Goal: Task Accomplishment & Management: Manage account settings

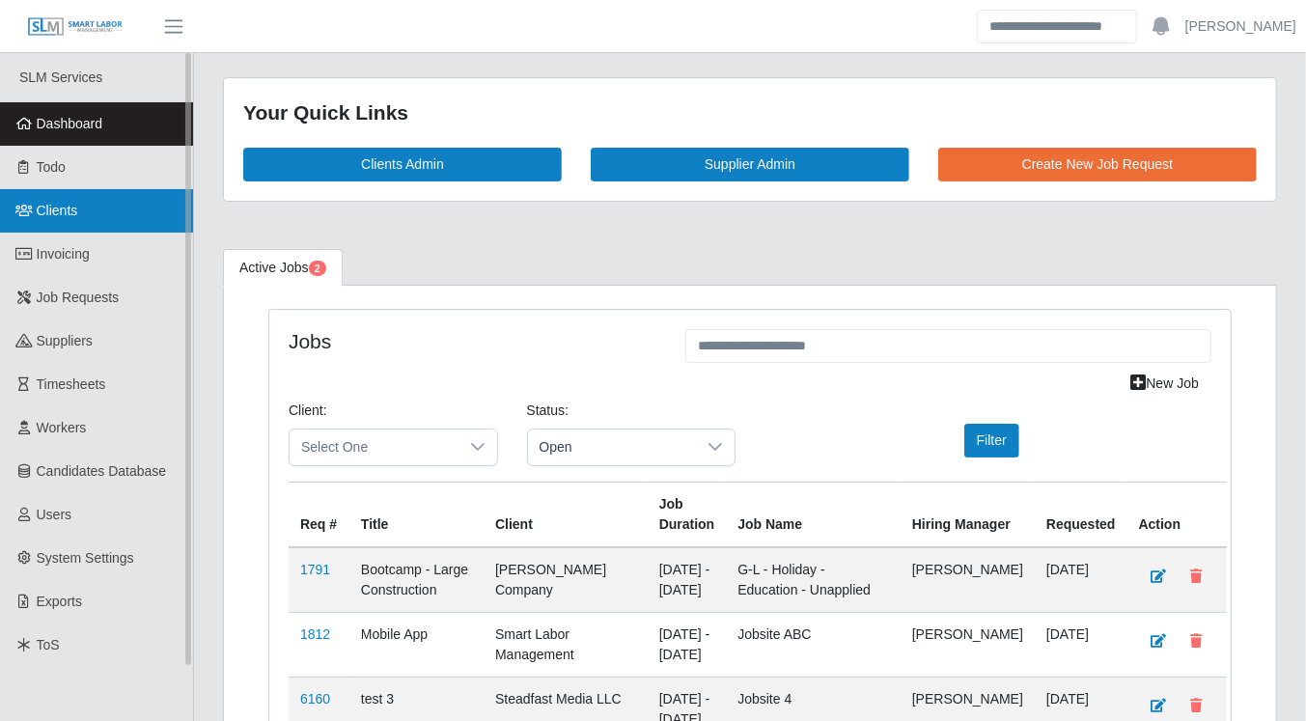
click at [85, 218] on link "Clients" at bounding box center [96, 210] width 193 height 43
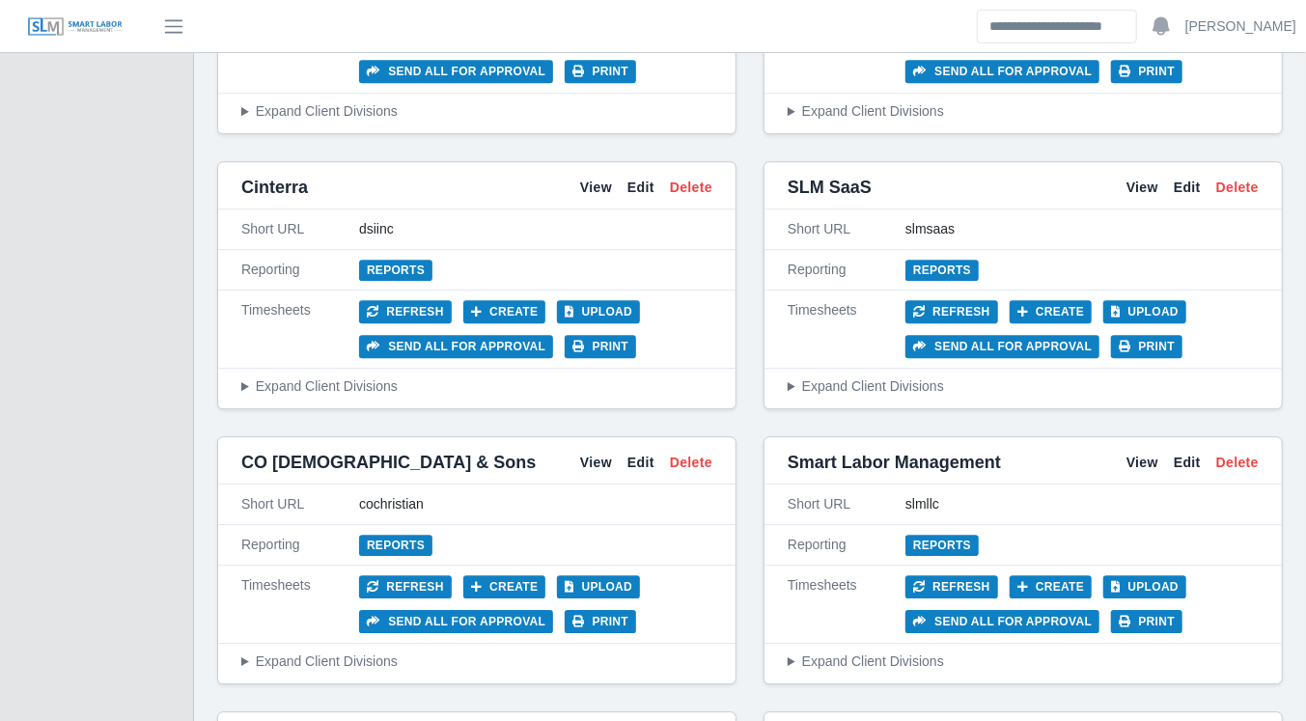
scroll to position [2924, 0]
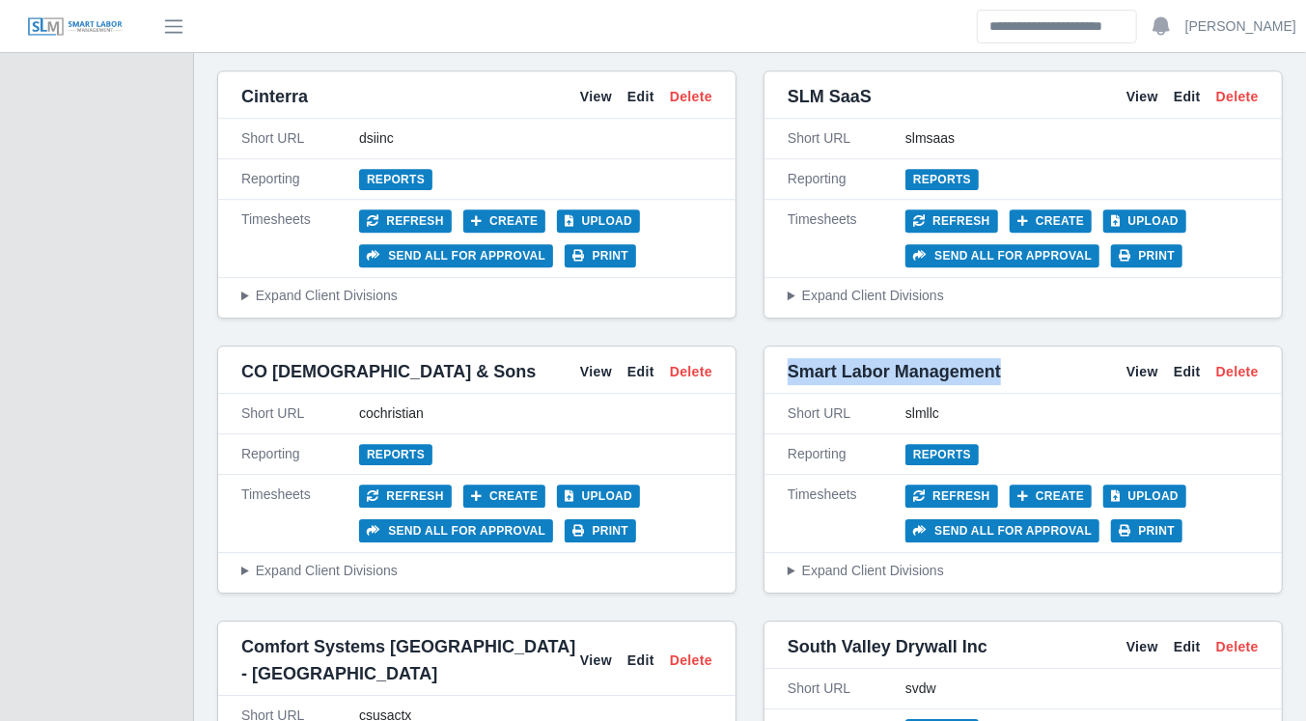
drag, startPoint x: 1005, startPoint y: 72, endPoint x: 785, endPoint y: 70, distance: 220.1
click at [785, 350] on div "Smart Labor Management View Edit Delete" at bounding box center [1024, 371] width 518 height 43
copy span "Smart Labor Management"
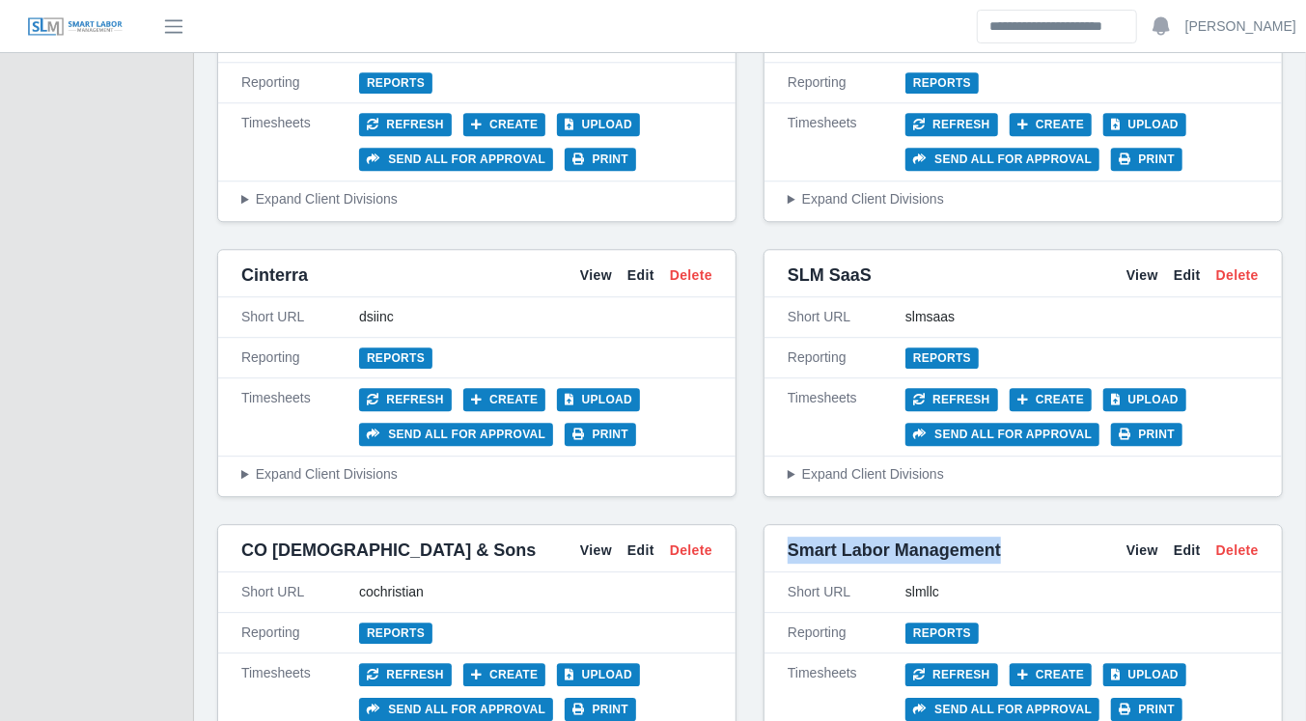
scroll to position [2828, 0]
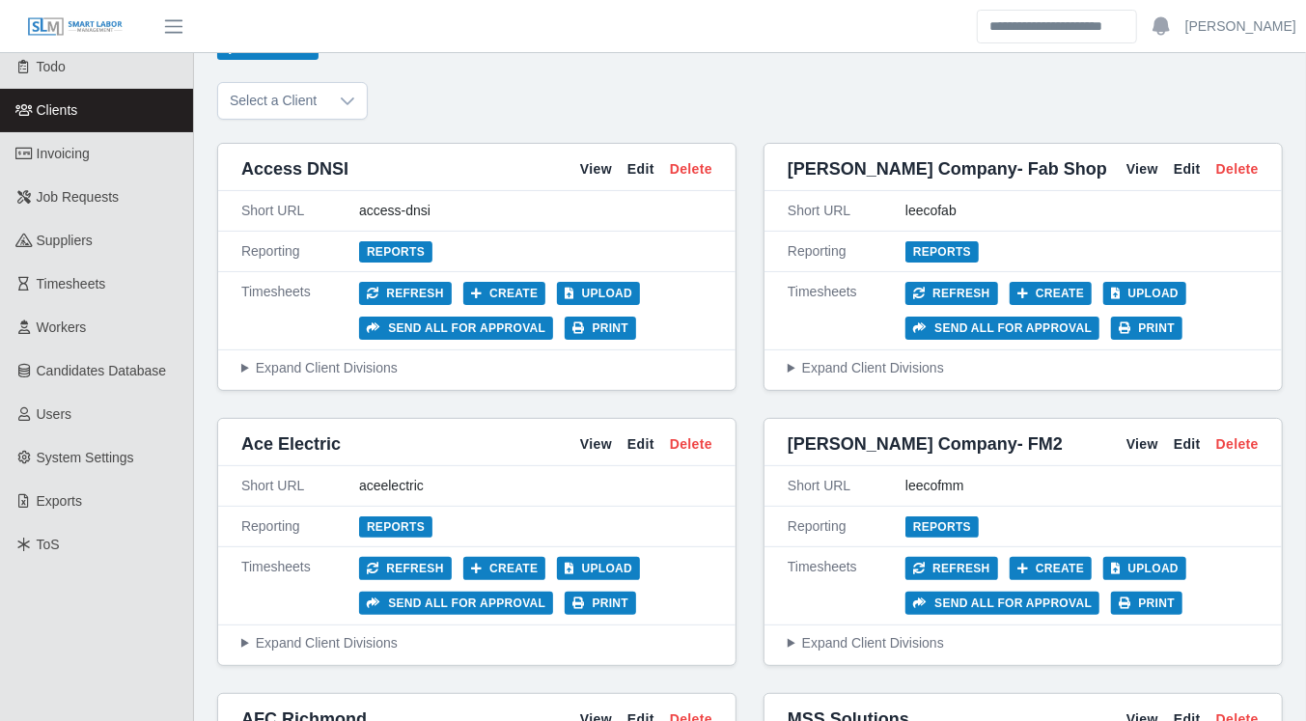
scroll to position [8618, 0]
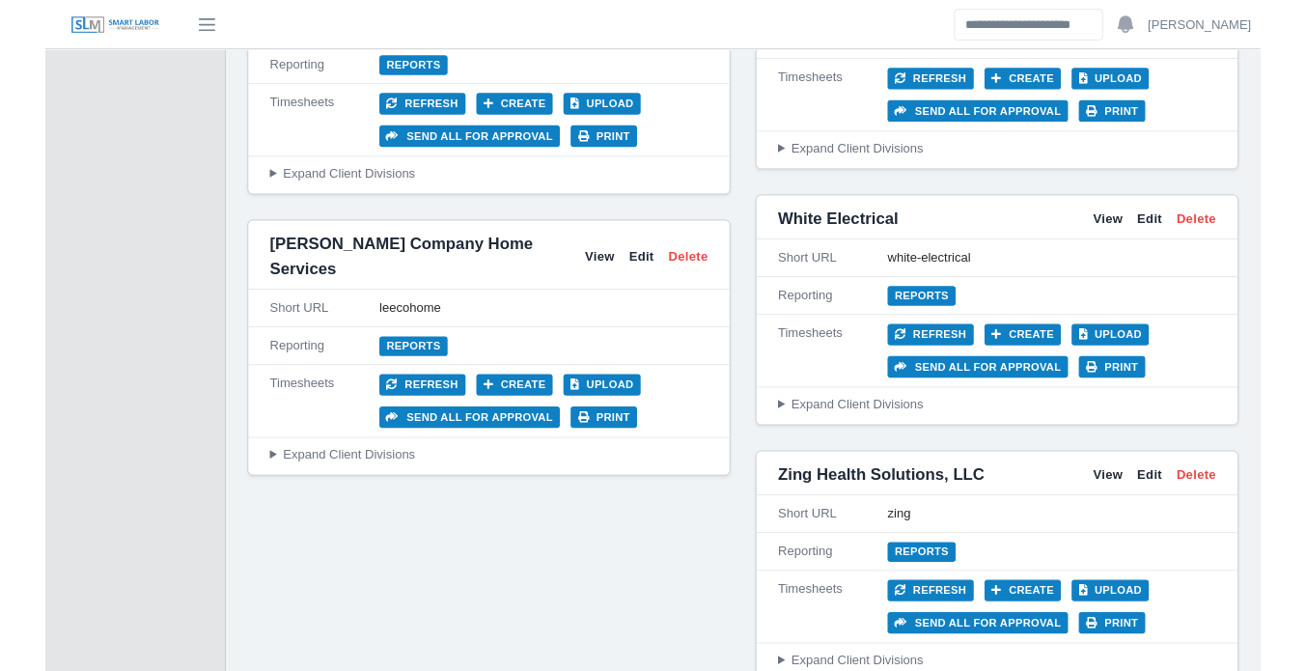
scroll to position [8618, 0]
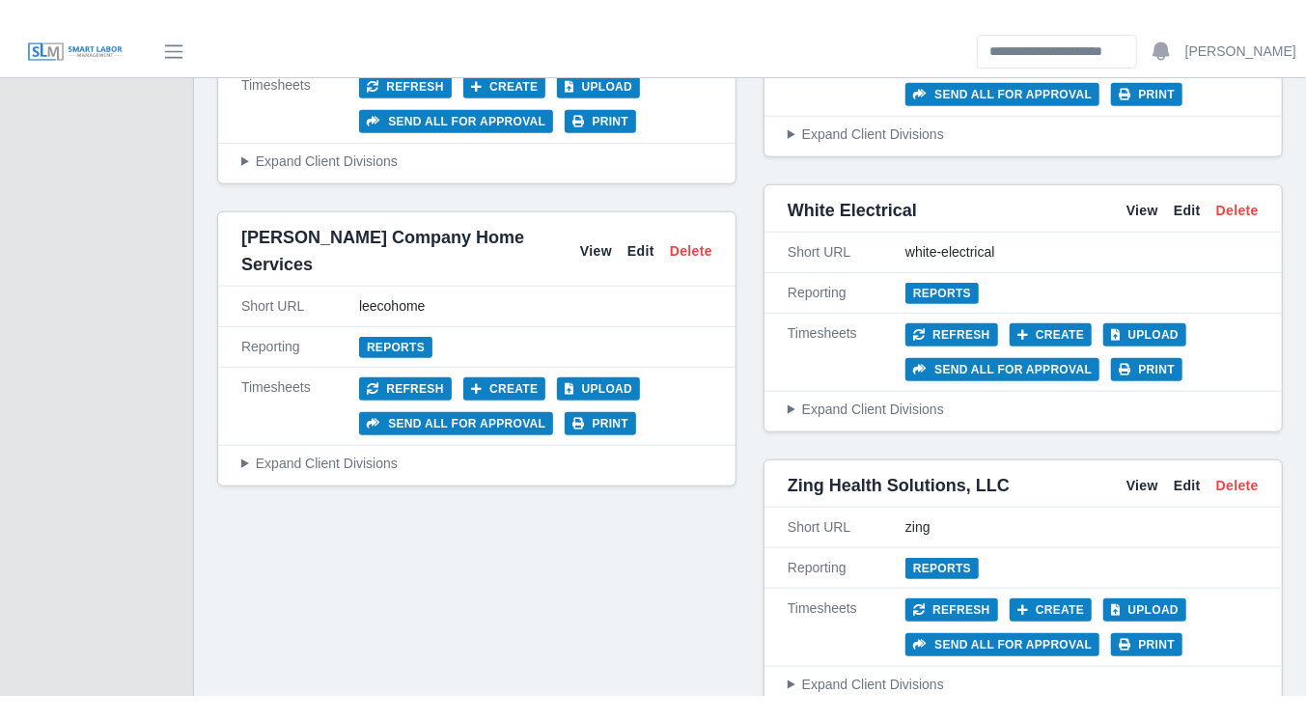
scroll to position [8618, 0]
